Goal: Task Accomplishment & Management: Manage account settings

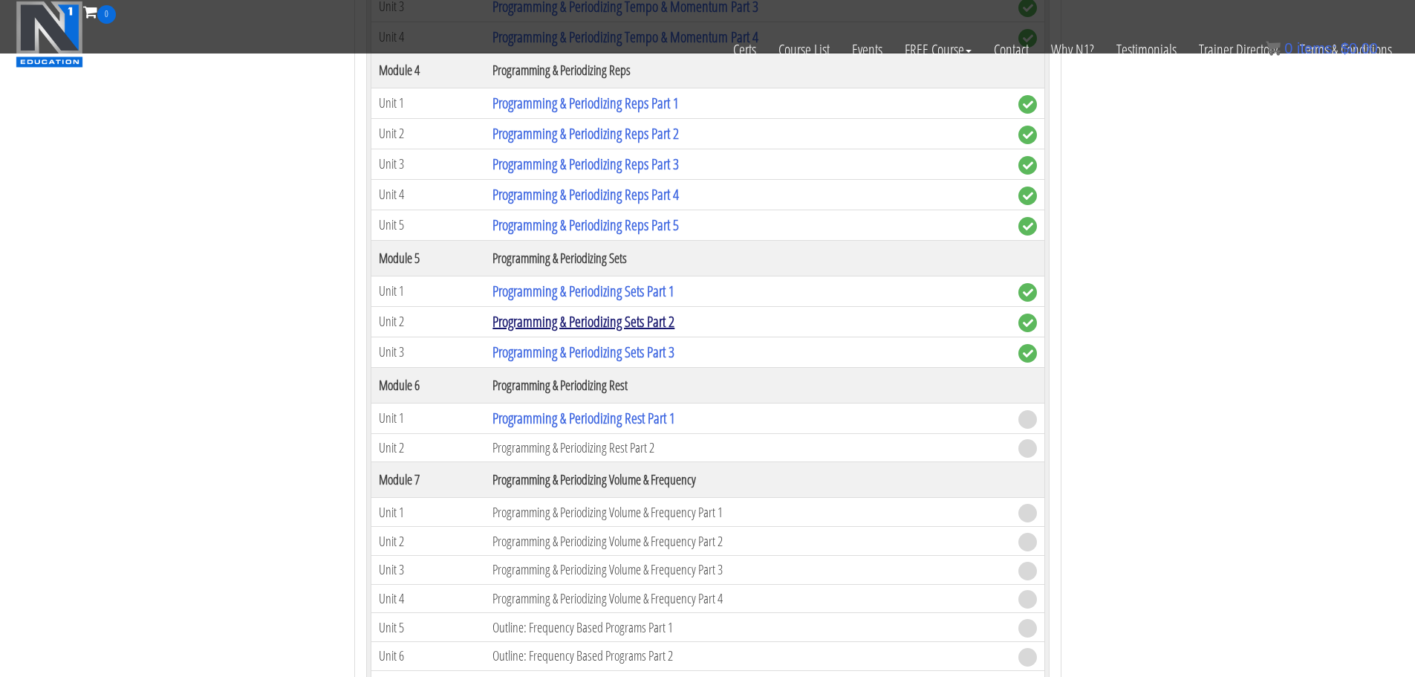
scroll to position [1669, 0]
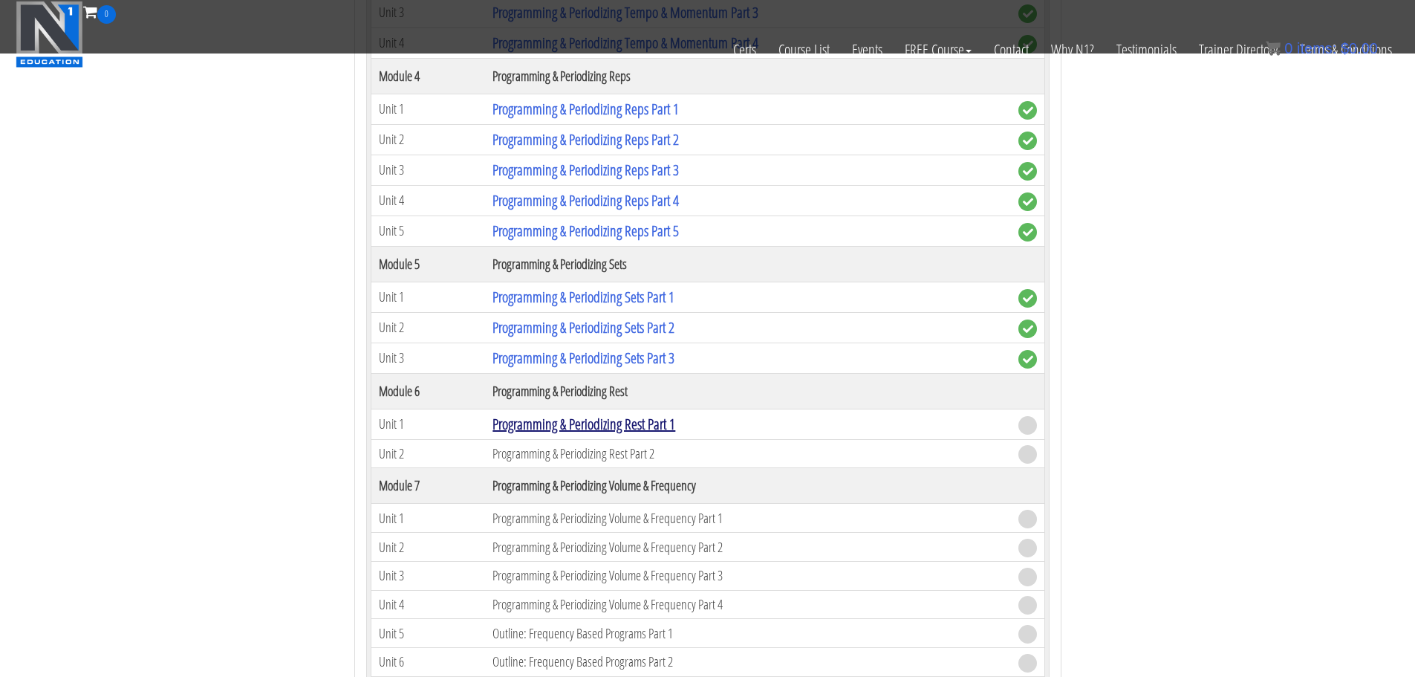
click at [554, 426] on link "Programming & Periodizing Rest Part 1" at bounding box center [584, 424] width 183 height 20
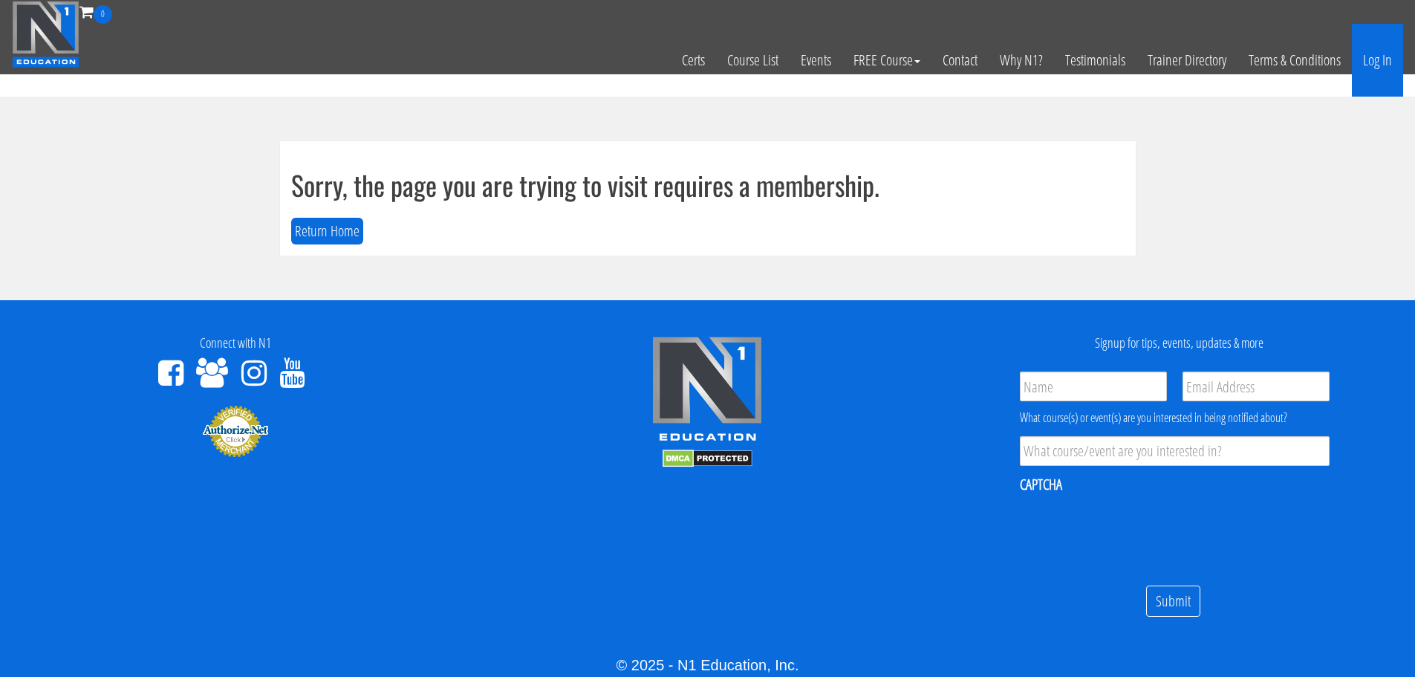
click at [1383, 56] on link "Log In" at bounding box center [1377, 60] width 51 height 73
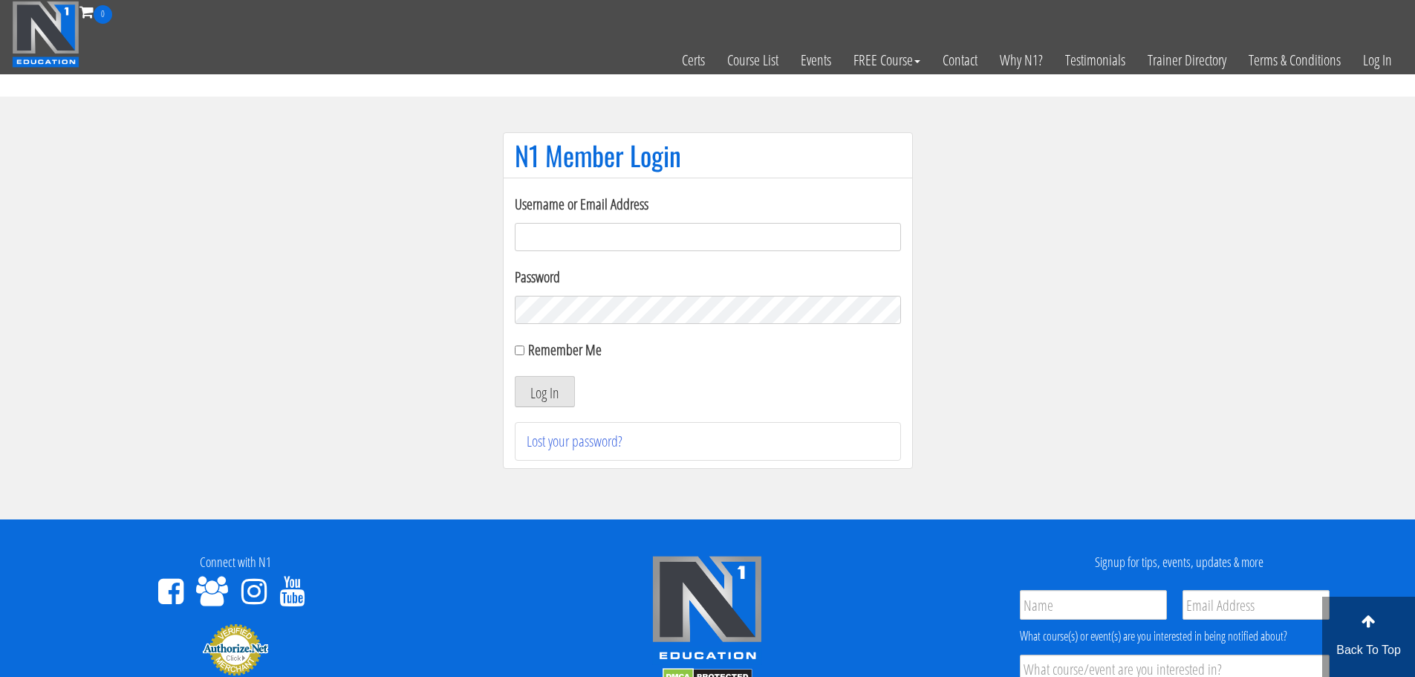
click at [759, 251] on form "Username or Email Address Password Remember Me Log In" at bounding box center [708, 300] width 386 height 214
click at [762, 241] on input "Username or Email Address" at bounding box center [708, 237] width 386 height 28
type input "maarcoite@hotmail.com"
click at [515, 376] on button "Log In" at bounding box center [545, 391] width 60 height 31
